Goal: Subscribe to service/newsletter

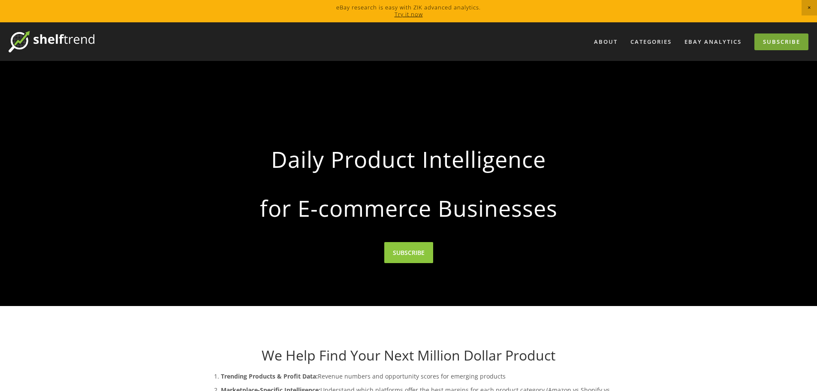
click at [776, 45] on link "Subscribe" at bounding box center [782, 41] width 54 height 17
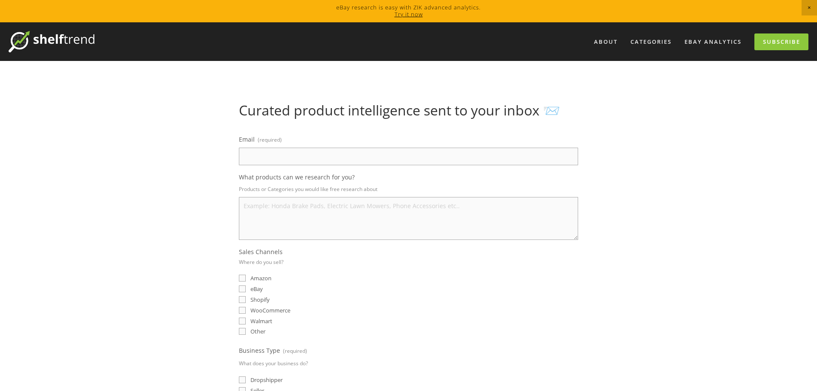
click at [62, 35] on img at bounding box center [52, 41] width 86 height 21
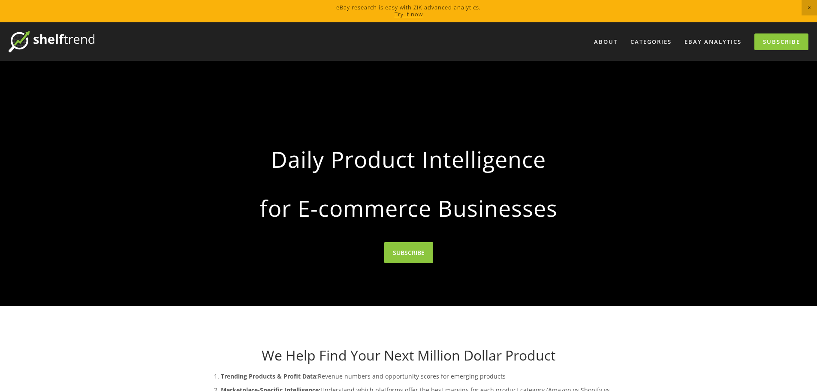
click at [407, 11] on link "Try it now" at bounding box center [409, 14] width 28 height 8
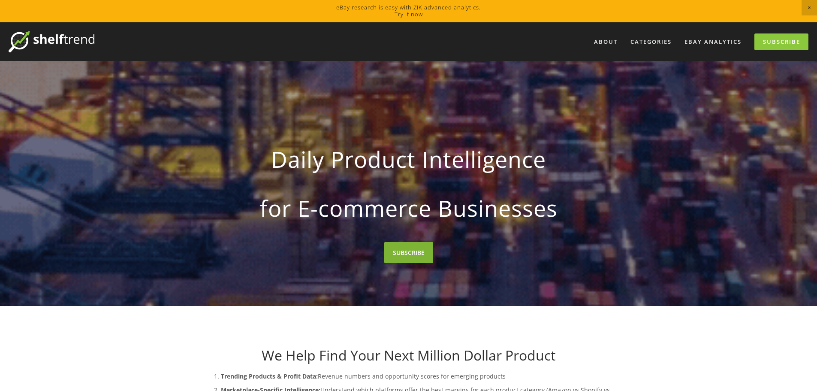
click at [400, 254] on link "SUBSCRIBE" at bounding box center [408, 252] width 49 height 21
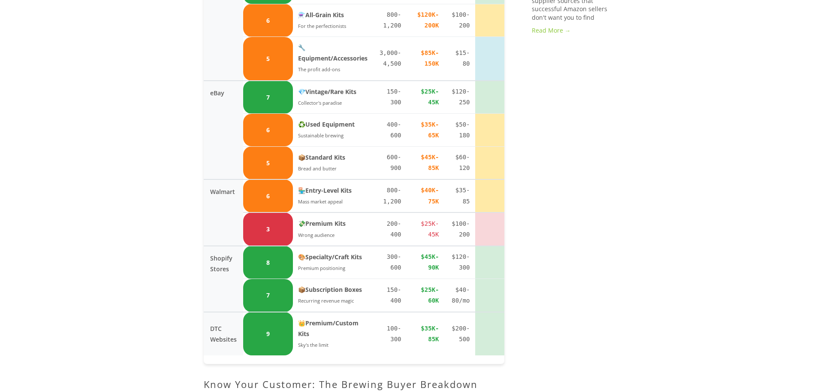
scroll to position [1544, 0]
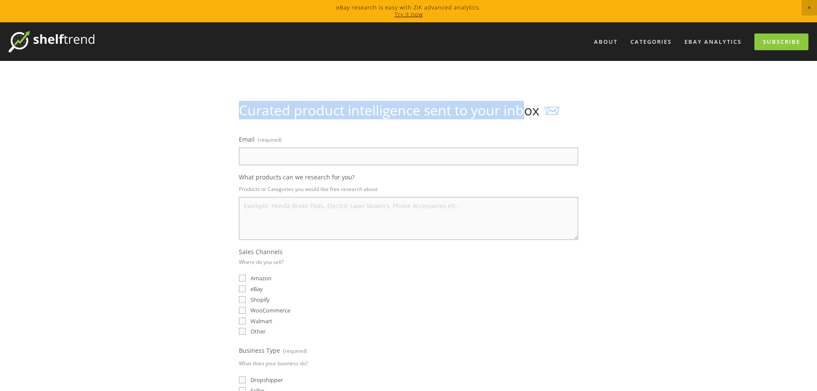
drag, startPoint x: 230, startPoint y: 112, endPoint x: 529, endPoint y: 114, distance: 298.5
click at [529, 114] on div "Curated product intelligence sent to your inbox 📨 Email (required) What product…" at bounding box center [408, 324] width 425 height 445
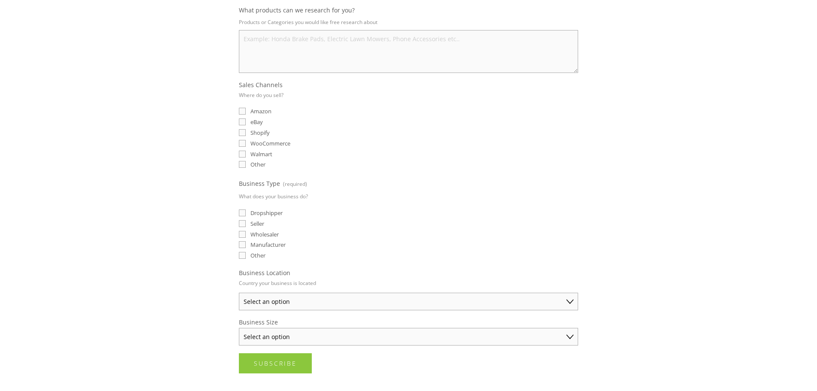
scroll to position [257, 0]
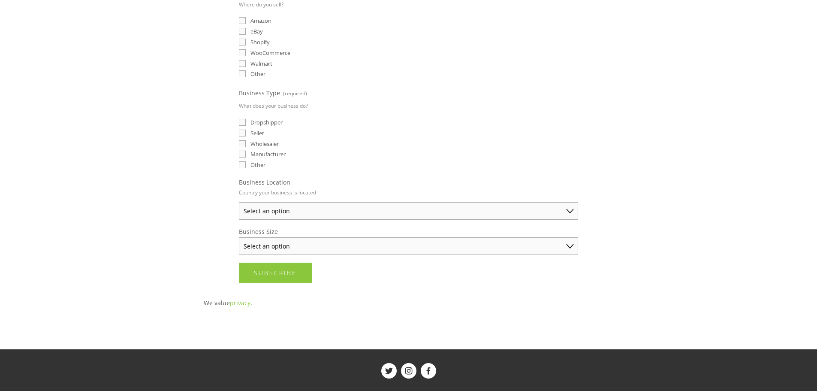
click at [332, 209] on select "Select an option [GEOGRAPHIC_DATA] [GEOGRAPHIC_DATA] [GEOGRAPHIC_DATA] [GEOGRAP…" at bounding box center [408, 211] width 339 height 18
click at [178, 277] on div "About Categories Auto Parts Electronics Fashion Home & Garden" at bounding box center [408, 130] width 817 height 730
click at [259, 248] on select "Select an option Solo Merchant (under $50K annual sales) Small Business ($50K -…" at bounding box center [408, 246] width 339 height 18
